Goal: Find specific fact: Find specific fact

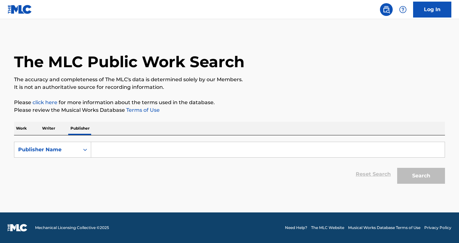
click at [62, 151] on div "Publisher Name" at bounding box center [46, 150] width 57 height 8
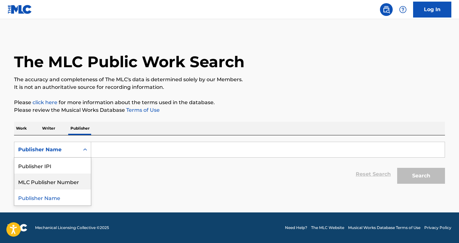
click at [55, 181] on div "MLC Publisher Number" at bounding box center [52, 182] width 77 height 16
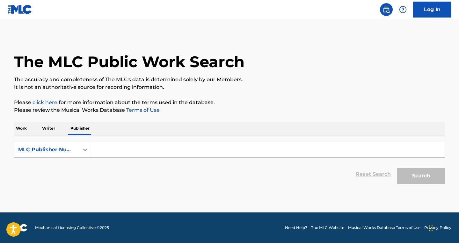
click at [104, 151] on input "Search Form" at bounding box center [268, 149] width 354 height 15
paste input "01294597795"
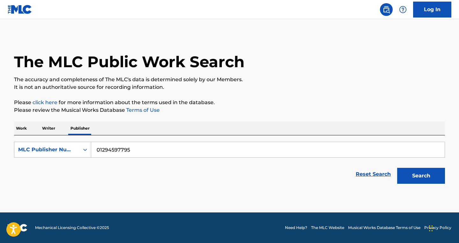
type input "01294597795"
click at [59, 150] on div "MLC Publisher Number" at bounding box center [46, 150] width 57 height 8
click at [48, 183] on div "Publisher IPI" at bounding box center [52, 182] width 77 height 16
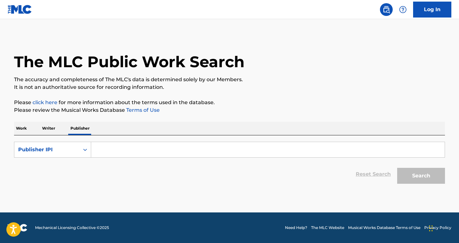
click at [111, 147] on input "Search Form" at bounding box center [268, 149] width 354 height 15
paste input "01294597795"
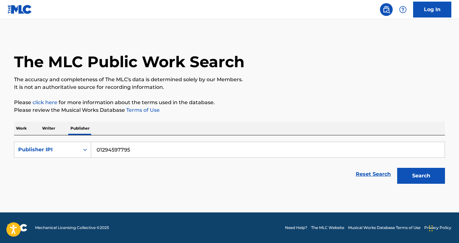
type input "01294597795"
click at [397, 168] on button "Search" at bounding box center [421, 176] width 48 height 16
